Goal: Task Accomplishment & Management: Use online tool/utility

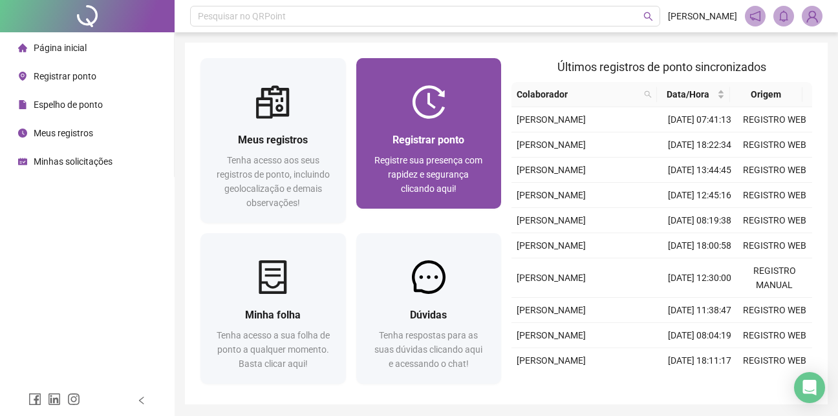
click at [409, 94] on div at bounding box center [429, 102] width 146 height 34
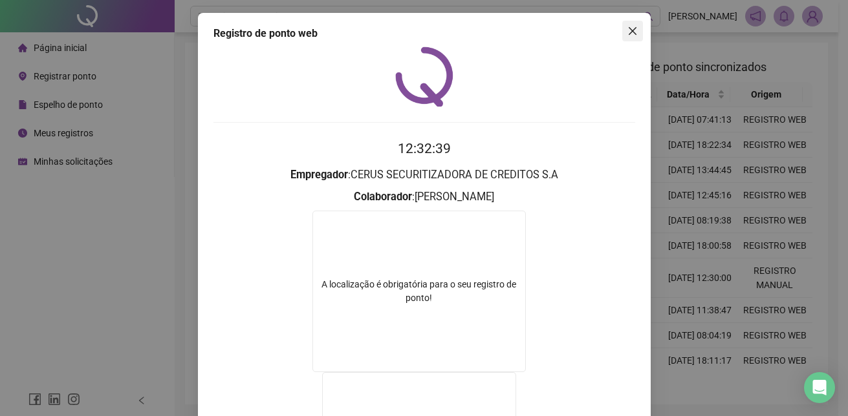
click at [631, 30] on icon "close" at bounding box center [632, 31] width 10 height 10
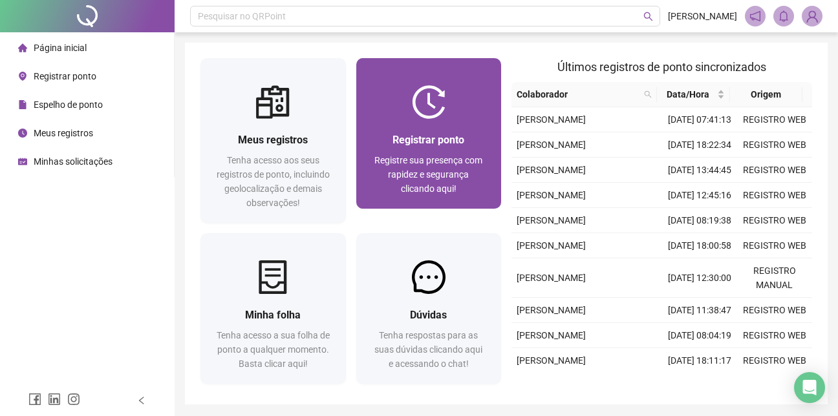
click at [479, 113] on div at bounding box center [429, 102] width 146 height 34
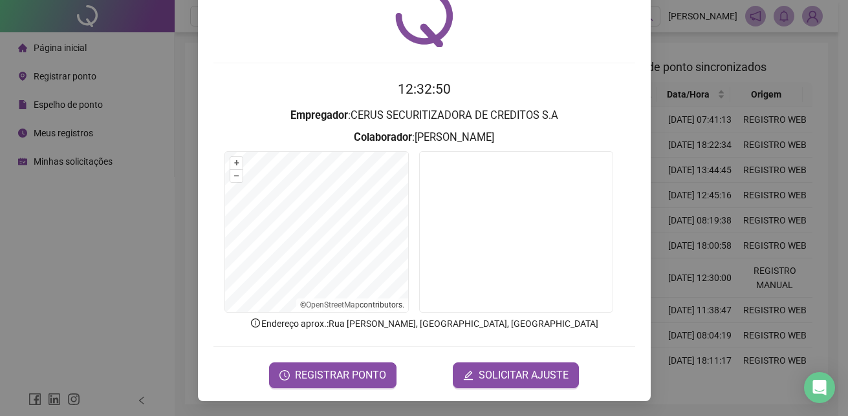
scroll to position [60, 0]
click at [367, 372] on span "REGISTRAR PONTO" at bounding box center [340, 375] width 91 height 16
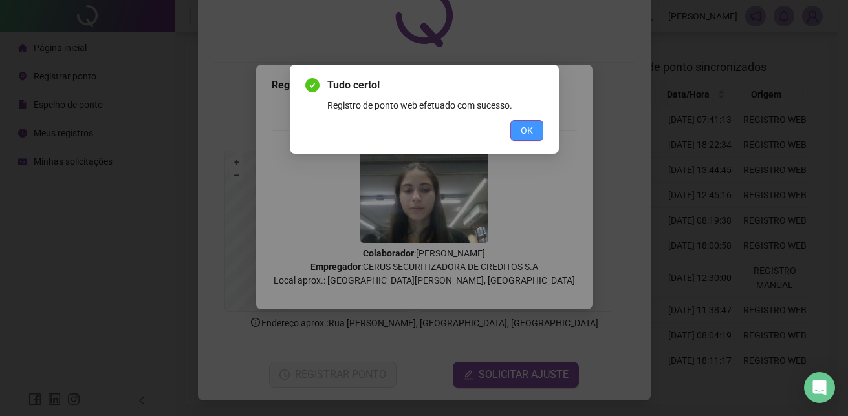
click at [528, 130] on span "OK" at bounding box center [527, 131] width 12 height 14
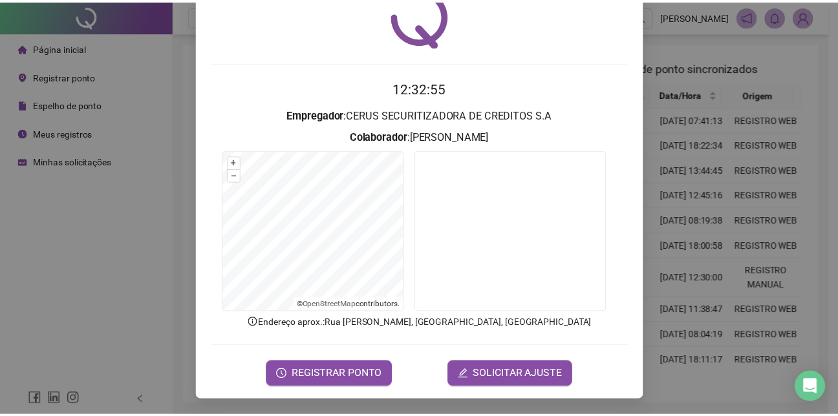
scroll to position [0, 0]
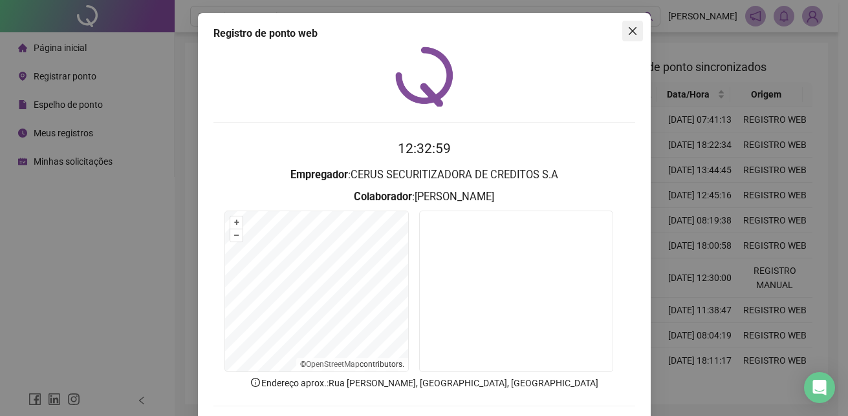
click at [627, 27] on icon "close" at bounding box center [632, 31] width 10 height 10
